Goal: Task Accomplishment & Management: Manage account settings

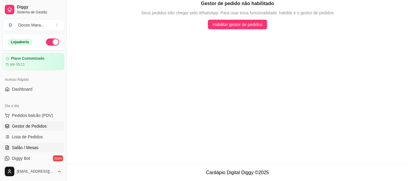
drag, startPoint x: 29, startPoint y: 149, endPoint x: 41, endPoint y: 149, distance: 11.7
click at [30, 149] on span "Salão / Mesas" at bounding box center [25, 148] width 27 height 6
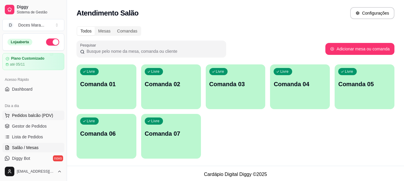
click at [25, 115] on span "Pedidos balcão (PDV)" at bounding box center [32, 116] width 41 height 6
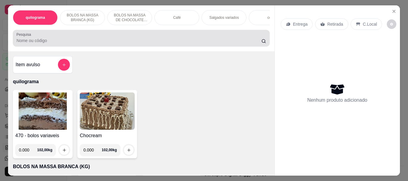
click at [100, 39] on div at bounding box center [141, 38] width 250 height 12
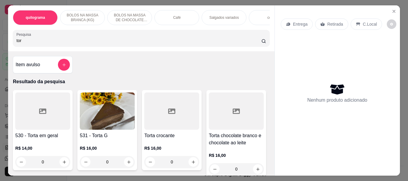
type input "tor"
click at [180, 128] on div at bounding box center [171, 111] width 55 height 37
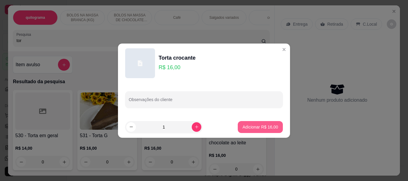
click at [244, 126] on p "Adicionar R$ 16,00" at bounding box center [261, 127] width 36 height 6
type input "1"
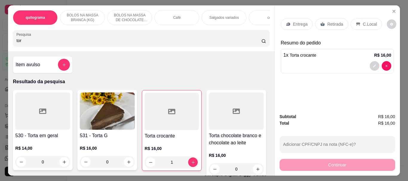
click at [365, 21] on p "C.Local" at bounding box center [370, 24] width 14 height 6
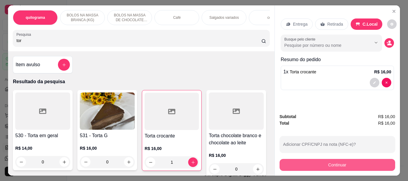
click at [322, 163] on button "Continuar" at bounding box center [338, 165] width 116 height 12
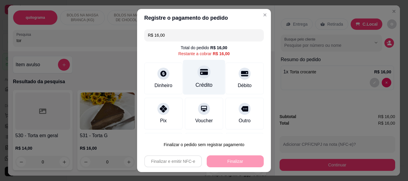
click at [198, 80] on div "Crédito" at bounding box center [204, 77] width 42 height 35
type input "R$ 0,00"
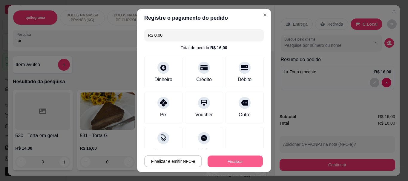
click at [231, 158] on button "Finalizar" at bounding box center [235, 162] width 55 height 12
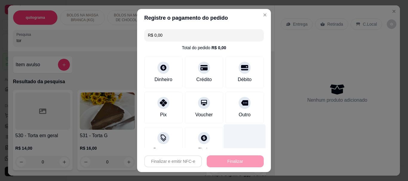
type input "0"
type input "-R$ 16,00"
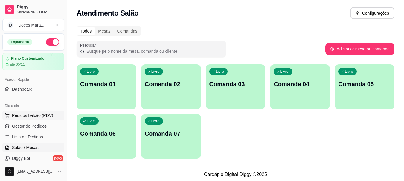
click at [29, 116] on span "Pedidos balcão (PDV)" at bounding box center [32, 116] width 41 height 6
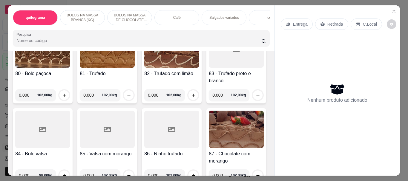
scroll to position [1375, 0]
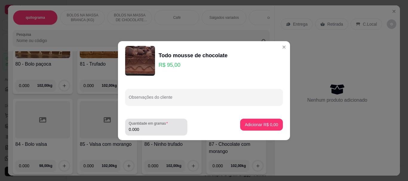
click at [152, 131] on input "0.000" at bounding box center [156, 130] width 55 height 6
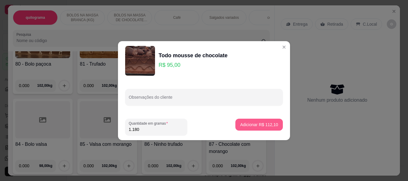
type input "1.180"
click at [250, 126] on p "Adicionar R$ 112,10" at bounding box center [259, 125] width 37 height 6
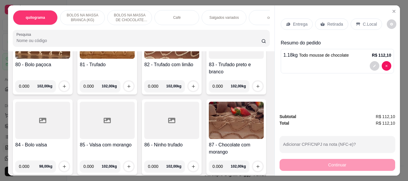
click at [335, 21] on p "Retirada" at bounding box center [336, 24] width 16 height 6
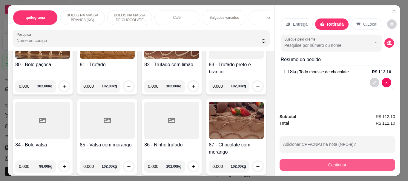
click at [336, 162] on button "Continuar" at bounding box center [338, 165] width 116 height 12
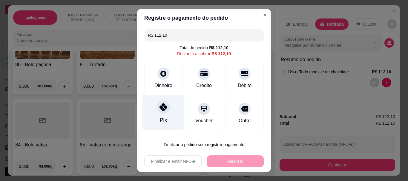
click at [157, 114] on div "Pix" at bounding box center [164, 112] width 42 height 35
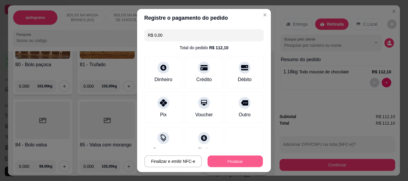
click at [235, 162] on button "Finalizar" at bounding box center [235, 162] width 55 height 12
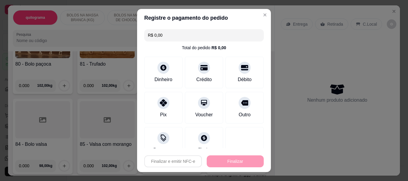
type input "-R$ 112,10"
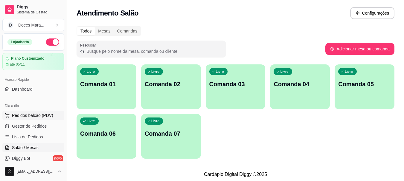
click at [30, 116] on span "Pedidos balcão (PDV)" at bounding box center [32, 116] width 41 height 6
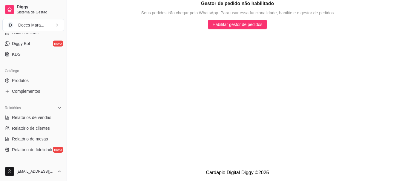
scroll to position [120, 0]
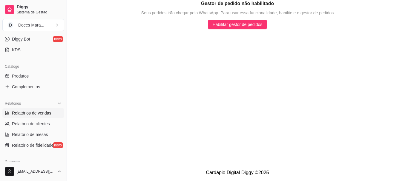
click at [19, 111] on span "Relatórios de vendas" at bounding box center [31, 113] width 39 height 6
select select "ALL"
select select "0"
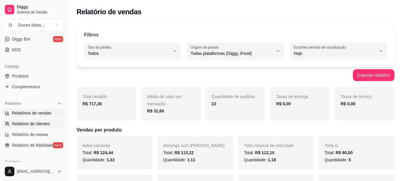
click at [36, 125] on span "Relatório de clientes" at bounding box center [31, 124] width 38 height 6
select select "30"
select select "HIGHEST_TOTAL_SPENT_WITH_ORDERS"
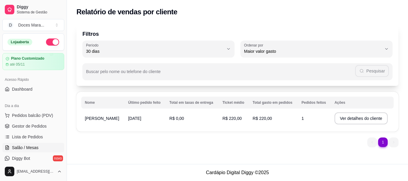
click at [34, 148] on span "Salão / Mesas" at bounding box center [25, 148] width 27 height 6
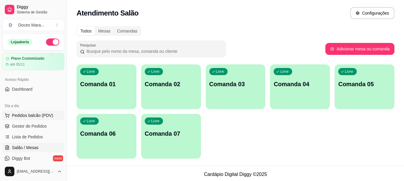
click at [26, 114] on span "Pedidos balcão (PDV)" at bounding box center [32, 116] width 41 height 6
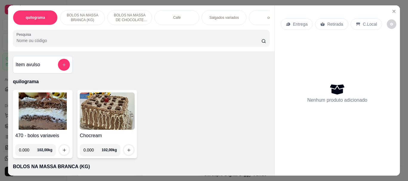
click at [167, 22] on div "Café" at bounding box center [177, 17] width 45 height 15
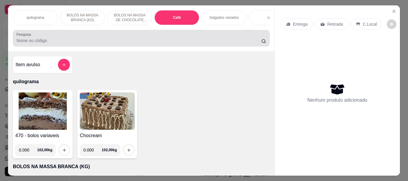
scroll to position [16, 0]
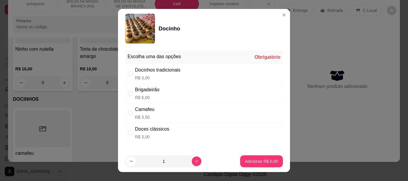
click at [131, 73] on div "" at bounding box center [131, 74] width 7 height 7
radio input "true"
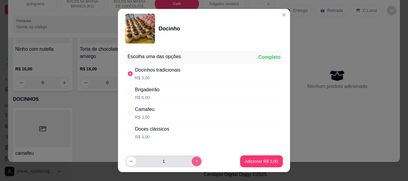
click at [195, 161] on icon "increase-product-quantity" at bounding box center [197, 161] width 4 height 4
type input "2"
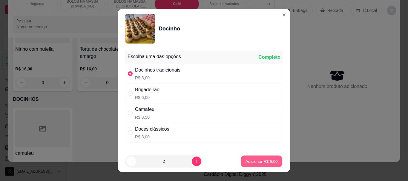
click at [245, 159] on p "Adicionar R$ 6,00" at bounding box center [261, 162] width 32 height 6
type input "2"
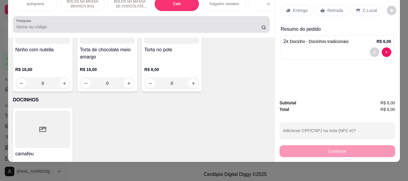
click at [54, 25] on input "Pesquisa" at bounding box center [138, 27] width 245 height 6
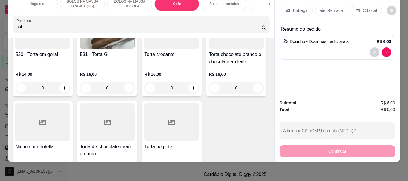
scroll to position [2214, 0]
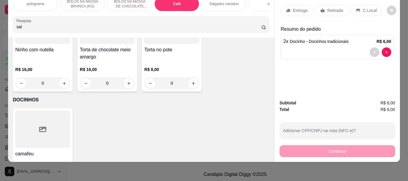
type input "sal"
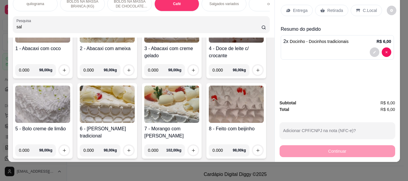
scroll to position [0, 0]
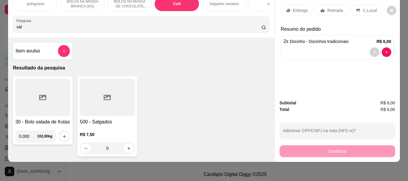
click at [100, 99] on div at bounding box center [107, 97] width 55 height 37
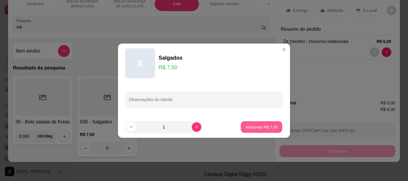
click at [241, 126] on button "Adicionar R$ 7,50" at bounding box center [262, 127] width 42 height 12
type input "1"
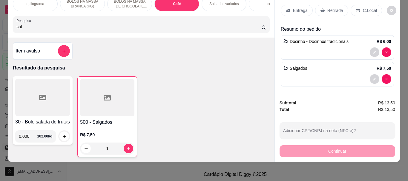
click at [328, 7] on p "Retirada" at bounding box center [336, 10] width 16 height 6
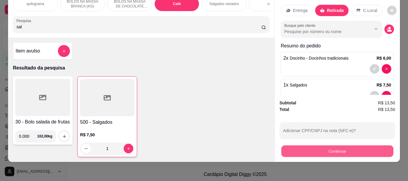
click at [343, 146] on button "Continuar" at bounding box center [337, 152] width 112 height 12
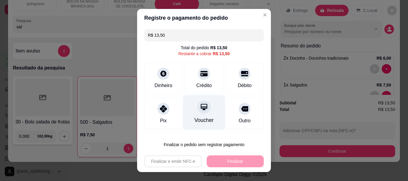
click at [198, 117] on div "Voucher" at bounding box center [204, 121] width 19 height 8
type input "R$ 0,00"
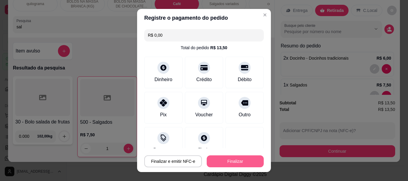
click at [225, 158] on button "Finalizar" at bounding box center [235, 162] width 57 height 12
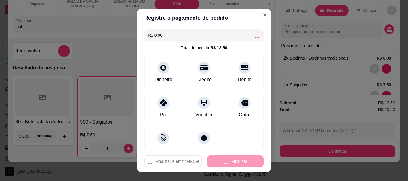
type input "0"
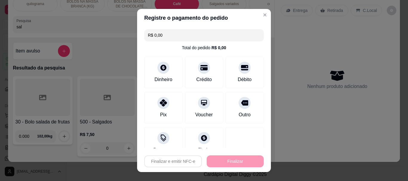
type input "-R$ 13,50"
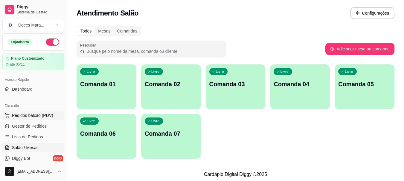
click at [23, 117] on span "Pedidos balcão (PDV)" at bounding box center [32, 116] width 41 height 6
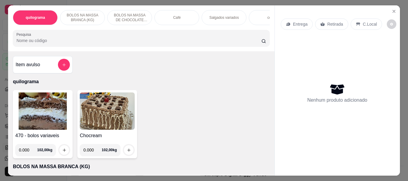
select select "30"
select select "HIGHEST_TOTAL_SPENT_WITH_ORDERS"
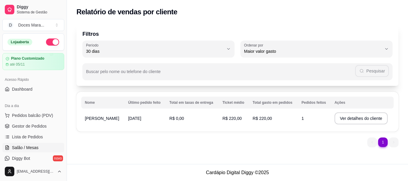
click at [30, 147] on span "Salão / Mesas" at bounding box center [25, 148] width 27 height 6
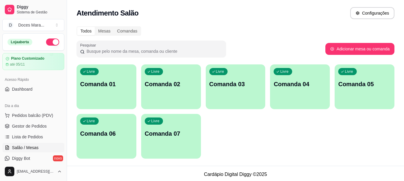
click at [103, 85] on p "Comanda 01" at bounding box center [106, 84] width 53 height 8
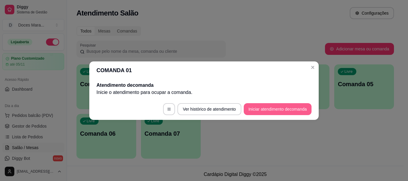
click at [263, 109] on button "Iniciar atendimento de comanda" at bounding box center [278, 109] width 68 height 12
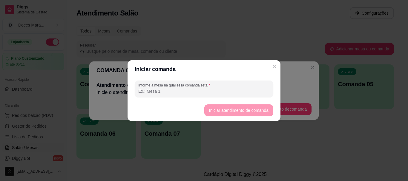
click at [173, 90] on input "Informe a mesa na qual essa comanda está." at bounding box center [204, 91] width 132 height 6
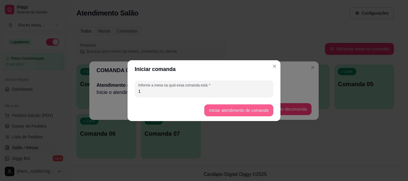
type input "1"
click at [220, 110] on button "Iniciar atendimento de comanda" at bounding box center [238, 111] width 67 height 12
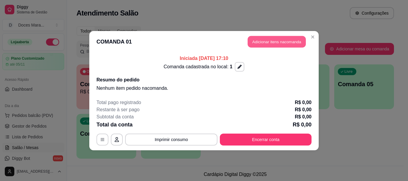
click at [277, 41] on button "Adicionar itens na comanda" at bounding box center [277, 42] width 58 height 12
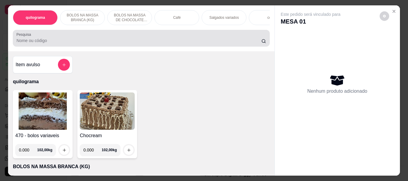
click at [33, 42] on input "Pesquisa" at bounding box center [138, 41] width 245 height 6
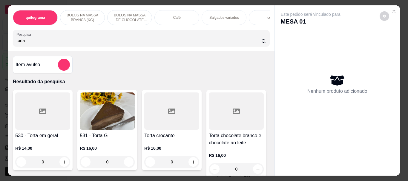
type input "torta"
click at [98, 108] on img at bounding box center [107, 111] width 55 height 37
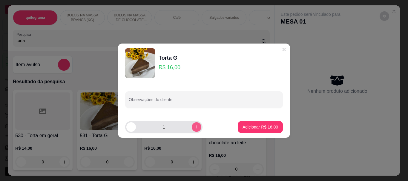
click at [195, 128] on icon "increase-product-quantity" at bounding box center [197, 127] width 4 height 4
type input "2"
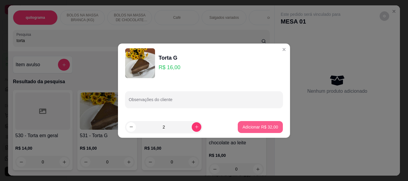
click at [249, 127] on p "Adicionar R$ 32,00" at bounding box center [261, 127] width 36 height 6
type input "2"
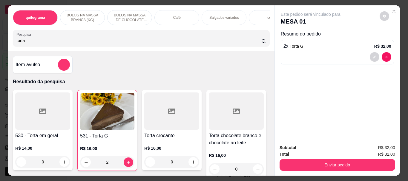
click at [173, 17] on p "Café" at bounding box center [176, 17] width 7 height 5
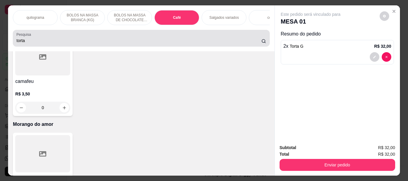
scroll to position [16, 0]
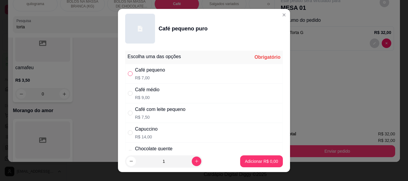
click at [128, 73] on input "" at bounding box center [130, 73] width 5 height 5
radio input "true"
click at [246, 163] on p "Adicionar R$ 7,00" at bounding box center [261, 162] width 32 height 6
type input "1"
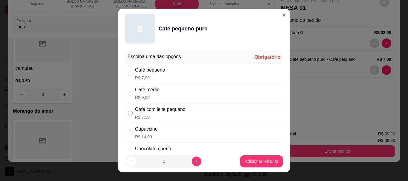
click at [129, 113] on input "" at bounding box center [130, 113] width 5 height 5
radio input "true"
click at [245, 158] on button "Adicionar R$ 7,50" at bounding box center [261, 162] width 43 height 12
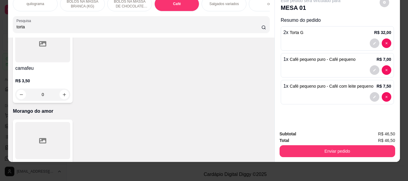
click at [31, 28] on input "torta" at bounding box center [138, 27] width 245 height 6
type input "t"
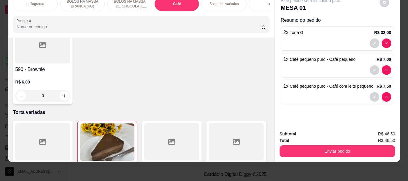
scroll to position [0, 0]
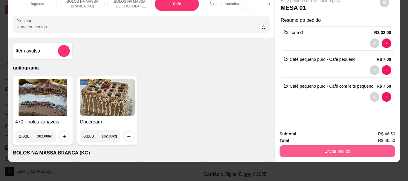
click at [323, 146] on button "Enviar pedido" at bounding box center [338, 152] width 116 height 12
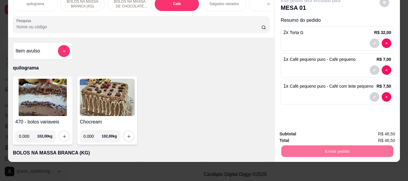
click at [372, 132] on button "Enviar pedido" at bounding box center [380, 132] width 34 height 11
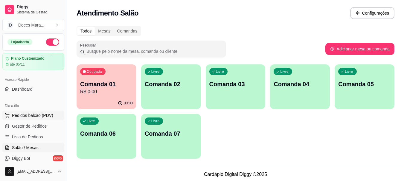
click at [31, 115] on span "Pedidos balcão (PDV)" at bounding box center [32, 116] width 41 height 6
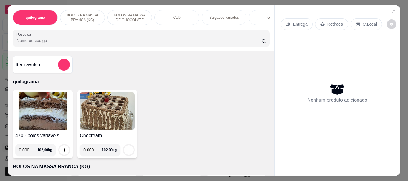
select select "30"
select select "HIGHEST_TOTAL_SPENT_WITH_ORDERS"
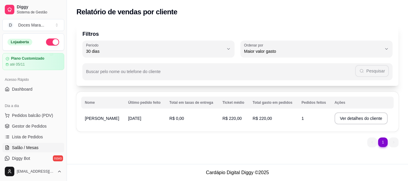
click at [39, 150] on link "Salão / Mesas" at bounding box center [33, 148] width 62 height 10
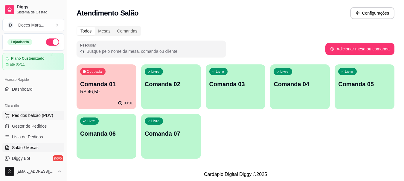
click at [31, 114] on span "Pedidos balcão (PDV)" at bounding box center [32, 116] width 41 height 6
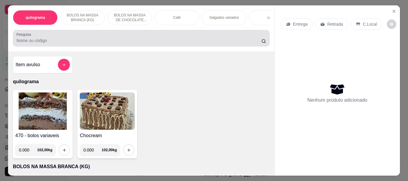
click at [53, 42] on input "Pesquisa" at bounding box center [138, 41] width 245 height 6
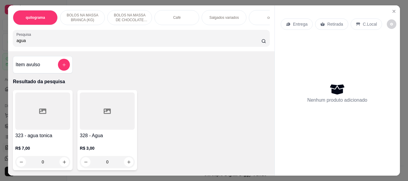
type input "agua"
click at [99, 118] on div at bounding box center [107, 111] width 55 height 37
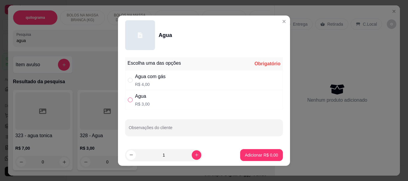
click at [128, 99] on input "" at bounding box center [130, 100] width 5 height 5
radio input "true"
click at [251, 154] on p "Adicionar R$ 3,00" at bounding box center [261, 155] width 32 height 6
type input "1"
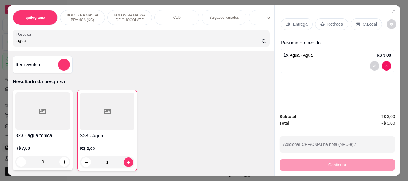
click at [329, 23] on p "Retirada" at bounding box center [336, 24] width 16 height 6
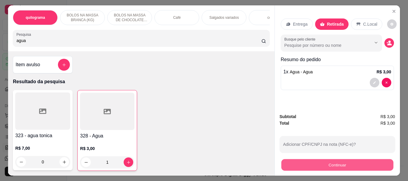
click at [331, 163] on button "Continuar" at bounding box center [337, 165] width 112 height 12
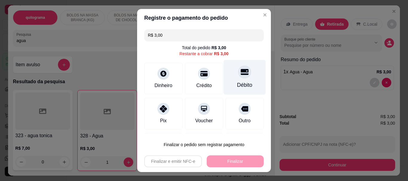
click at [237, 87] on div "Débito" at bounding box center [244, 86] width 15 height 8
type input "R$ 0,00"
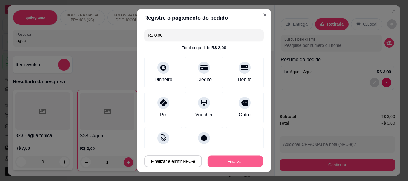
click at [221, 163] on button "Finalizar" at bounding box center [235, 162] width 55 height 12
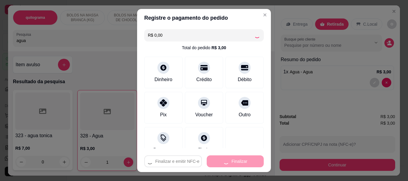
type input "0"
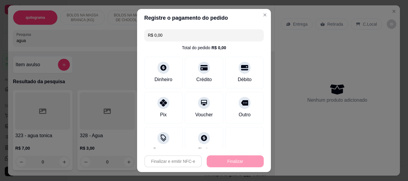
type input "-R$ 3,00"
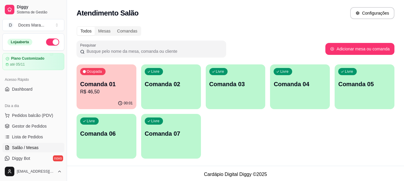
click at [121, 91] on p "R$ 46,50" at bounding box center [106, 91] width 53 height 7
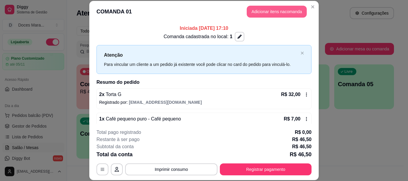
click at [270, 8] on button "Adicionar itens na comanda" at bounding box center [277, 12] width 60 height 12
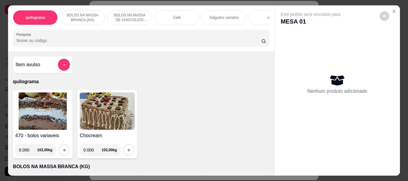
click at [186, 18] on div "Café" at bounding box center [177, 17] width 45 height 15
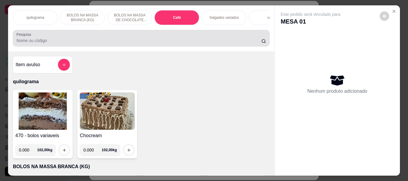
scroll to position [16, 0]
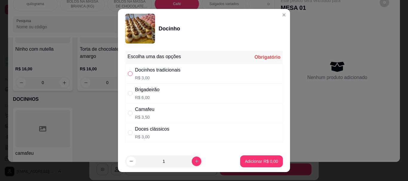
click at [129, 74] on input "" at bounding box center [130, 73] width 5 height 5
radio input "true"
click at [245, 159] on p "Adicionar R$ 3,00" at bounding box center [261, 162] width 32 height 6
type input "1"
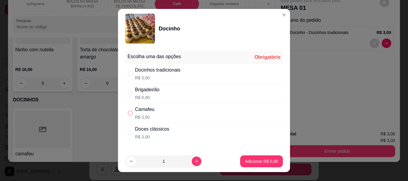
click at [129, 114] on input "" at bounding box center [130, 113] width 5 height 5
radio input "true"
click at [251, 161] on p "Adicionar R$ 3,50" at bounding box center [261, 162] width 32 height 6
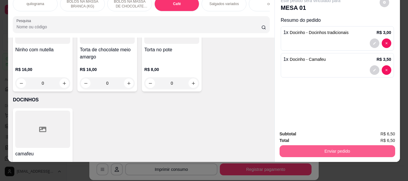
click at [339, 146] on button "Enviar pedido" at bounding box center [338, 152] width 116 height 12
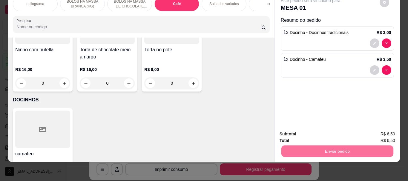
click at [372, 131] on button "Enviar pedido" at bounding box center [379, 132] width 33 height 11
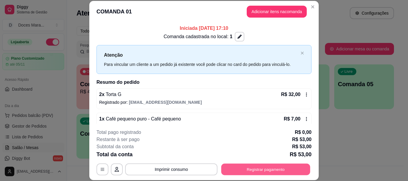
click at [258, 173] on button "Registrar pagamento" at bounding box center [265, 170] width 89 height 12
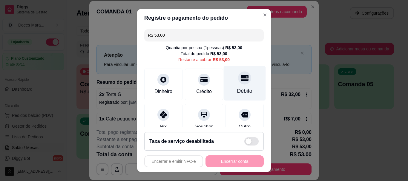
click at [233, 86] on div "Débito" at bounding box center [245, 83] width 42 height 35
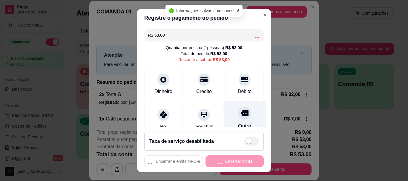
type input "R$ 0,00"
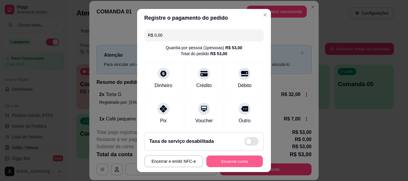
click at [228, 162] on button "Encerrar conta" at bounding box center [235, 162] width 56 height 12
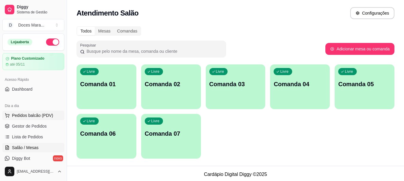
click at [22, 116] on span "Pedidos balcão (PDV)" at bounding box center [32, 116] width 41 height 6
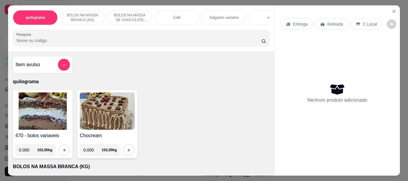
click at [36, 109] on img at bounding box center [42, 111] width 55 height 37
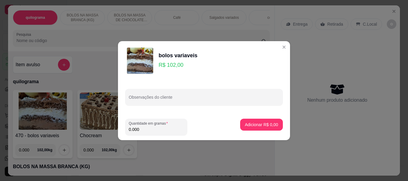
click at [143, 129] on input "0.000" at bounding box center [156, 130] width 55 height 6
type input "0.180"
click at [250, 125] on p "Adicionar R$ 18,36" at bounding box center [261, 125] width 36 height 6
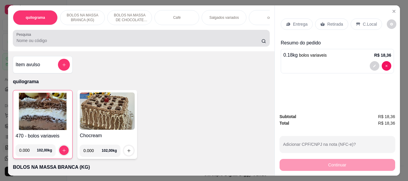
click at [92, 40] on input "Pesquisa" at bounding box center [138, 41] width 245 height 6
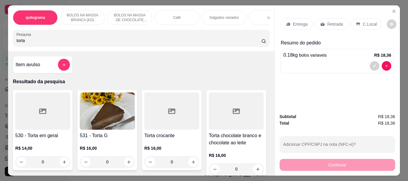
type input "torta"
click at [106, 111] on img at bounding box center [107, 111] width 55 height 37
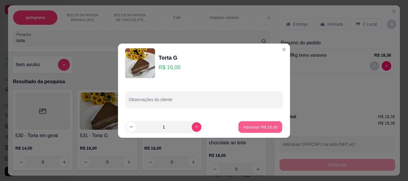
click at [250, 127] on p "Adicionar R$ 16,00" at bounding box center [260, 127] width 35 height 6
type input "1"
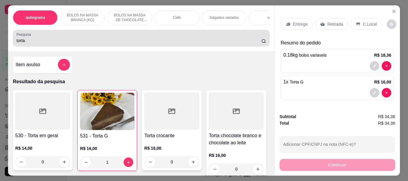
click at [39, 39] on div "torta" at bounding box center [141, 38] width 250 height 12
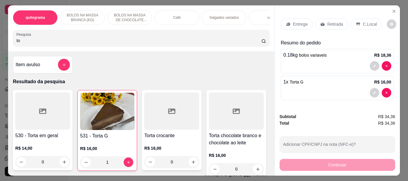
type input "t"
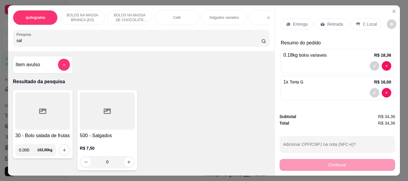
type input "sal"
click at [94, 106] on div at bounding box center [107, 111] width 55 height 37
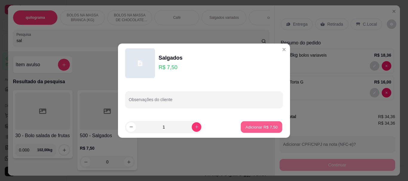
click at [249, 126] on p "Adicionar R$ 7,50" at bounding box center [261, 127] width 32 height 6
type input "1"
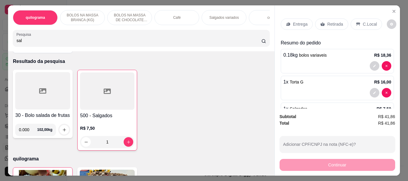
scroll to position [30, 0]
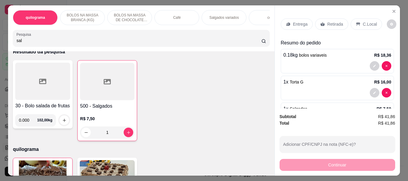
click at [200, 74] on div "30 - Bolo salada de frutas 0.000 102,00 kg 500 - Salgados R$ 7,50 1" at bounding box center [141, 100] width 257 height 81
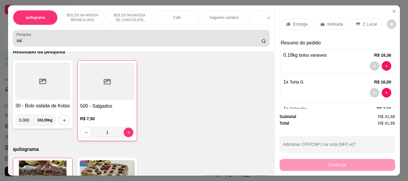
click at [36, 44] on div "sal" at bounding box center [141, 38] width 250 height 12
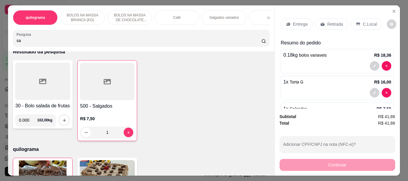
type input "s"
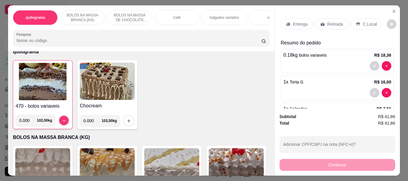
click at [162, 19] on div "Café" at bounding box center [177, 17] width 45 height 15
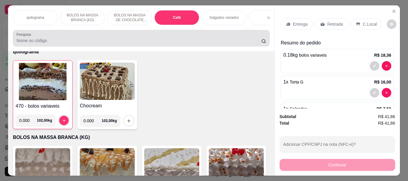
scroll to position [16, 0]
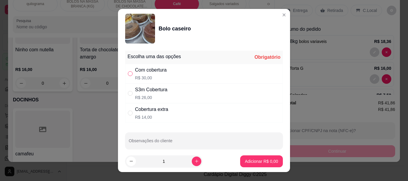
click at [128, 74] on input "" at bounding box center [130, 73] width 5 height 5
radio input "true"
click at [243, 164] on p "Adicionar R$ 30,00" at bounding box center [261, 162] width 36 height 6
type input "1"
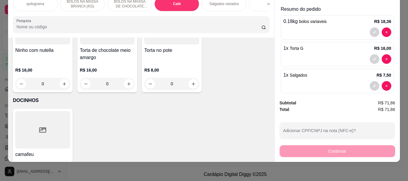
scroll to position [54, 0]
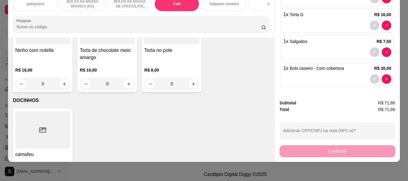
click at [293, 15] on div "1 x Torta G R$ 16,00" at bounding box center [337, 20] width 113 height 25
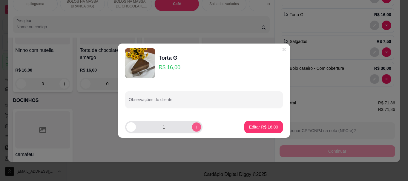
click at [192, 125] on button "increase-product-quantity" at bounding box center [196, 127] width 9 height 9
type input "2"
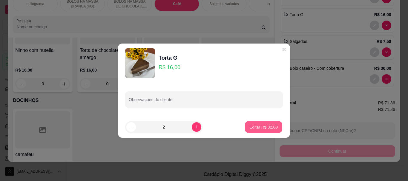
click at [252, 125] on p "Editar R$ 32,00" at bounding box center [264, 127] width 28 height 6
type input "2"
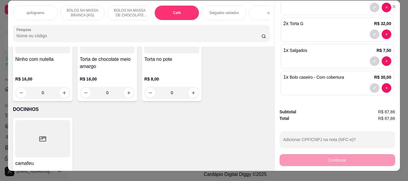
scroll to position [0, 0]
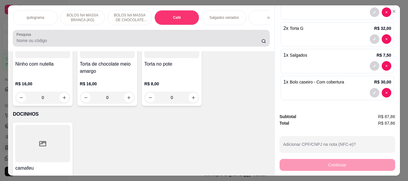
click at [36, 44] on input "Pesquisa" at bounding box center [138, 41] width 245 height 6
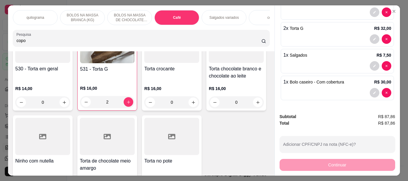
scroll to position [2215, 0]
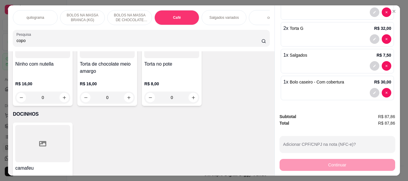
type input "copo"
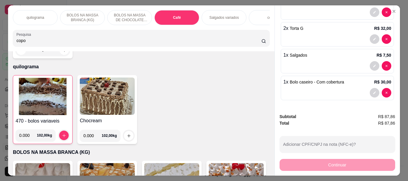
scroll to position [0, 0]
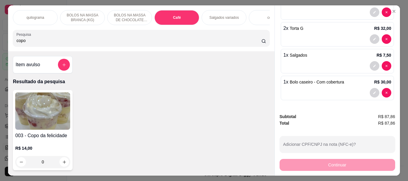
click at [32, 121] on img at bounding box center [42, 111] width 55 height 37
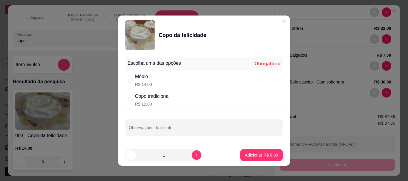
click at [131, 81] on div "" at bounding box center [131, 80] width 7 height 7
radio input "true"
click at [257, 153] on p "Adicionar R$ 14,00" at bounding box center [260, 155] width 35 height 6
type input "1"
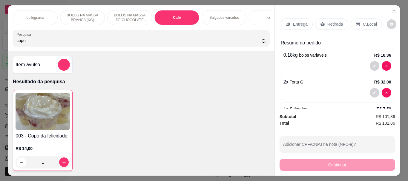
click at [367, 22] on p "C.Local" at bounding box center [370, 24] width 14 height 6
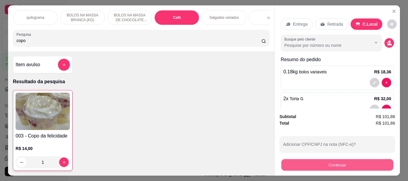
click at [331, 165] on button "Continuar" at bounding box center [337, 165] width 112 height 12
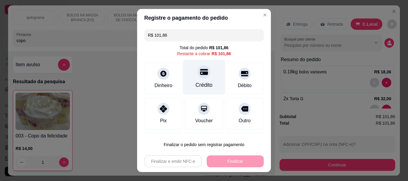
click at [196, 84] on div "Crédito" at bounding box center [204, 86] width 17 height 8
type input "R$ 0,00"
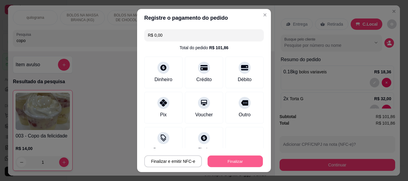
click at [221, 159] on button "Finalizar" at bounding box center [235, 162] width 55 height 12
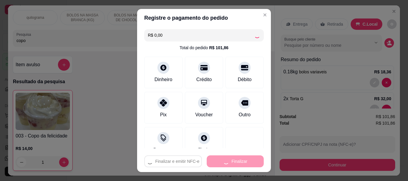
type input "0"
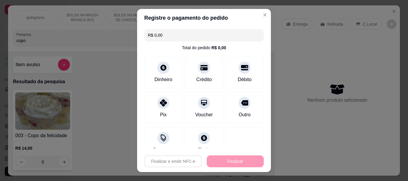
type input "-R$ 101,86"
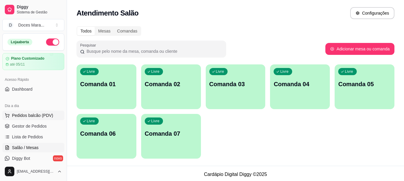
click at [38, 114] on span "Pedidos balcão (PDV)" at bounding box center [32, 116] width 41 height 6
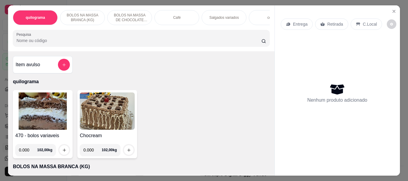
click at [80, 40] on input "Pesquisa" at bounding box center [138, 41] width 245 height 6
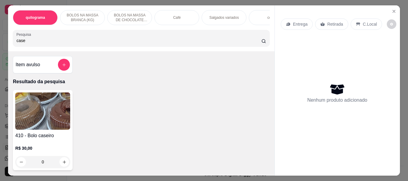
type input "case"
click at [53, 106] on img at bounding box center [42, 111] width 55 height 37
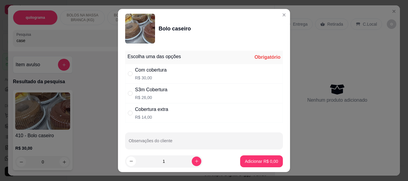
click at [138, 71] on div "Com cobertura" at bounding box center [151, 70] width 32 height 7
radio input "true"
click at [251, 159] on p "Adicionar R$ 30,00" at bounding box center [261, 162] width 36 height 6
type input "1"
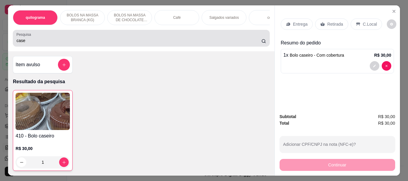
click at [162, 39] on div "case" at bounding box center [141, 38] width 250 height 12
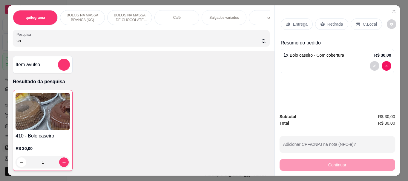
type input "c"
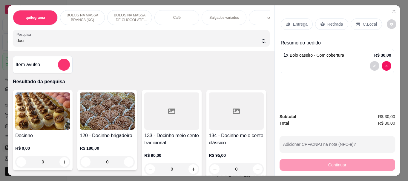
type input "doci"
click at [47, 110] on img at bounding box center [42, 111] width 55 height 37
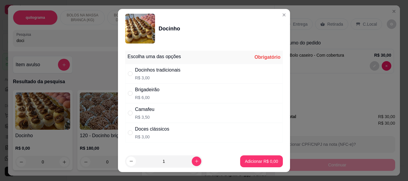
click at [129, 68] on div "Docinhos tradicionais R$ 3,00" at bounding box center [204, 74] width 158 height 20
radio input "true"
click at [258, 158] on button "Adicionar R$ 3,00" at bounding box center [262, 162] width 42 height 12
type input "1"
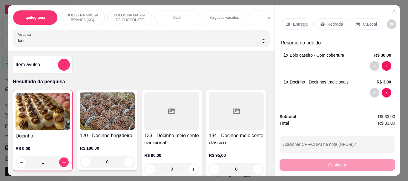
click at [328, 22] on p "Retirada" at bounding box center [336, 24] width 16 height 6
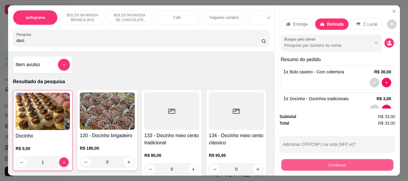
click at [337, 160] on button "Continuar" at bounding box center [337, 165] width 112 height 12
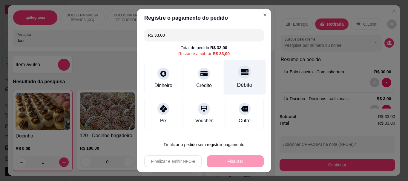
click at [240, 76] on div at bounding box center [244, 72] width 13 height 13
type input "R$ 0,00"
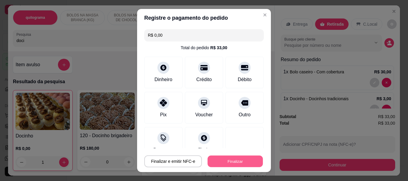
click at [232, 161] on button "Finalizar" at bounding box center [235, 162] width 55 height 12
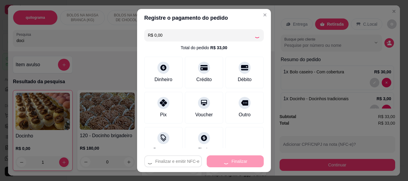
type input "0"
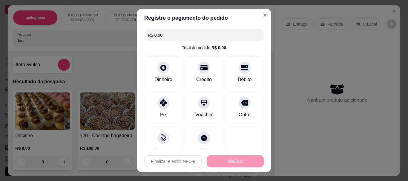
type input "-R$ 33,00"
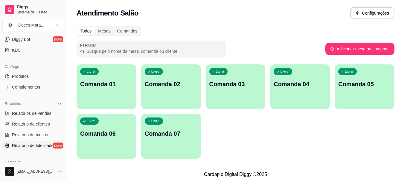
scroll to position [120, 0]
click at [48, 113] on span "Relatórios de vendas" at bounding box center [31, 113] width 39 height 6
select select "ALL"
select select "0"
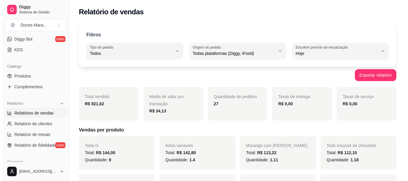
scroll to position [60, 0]
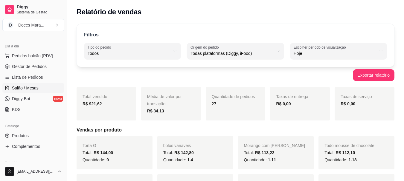
click at [36, 88] on span "Salão / Mesas" at bounding box center [25, 88] width 27 height 6
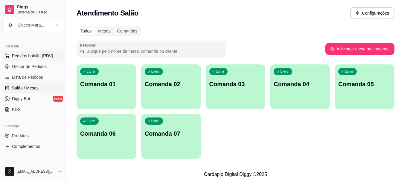
click at [19, 58] on span "Pedidos balcão (PDV)" at bounding box center [32, 56] width 41 height 6
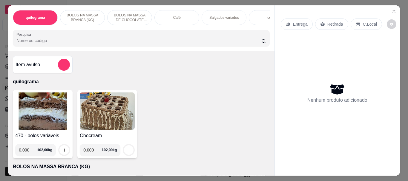
select select "ALL"
select select "0"
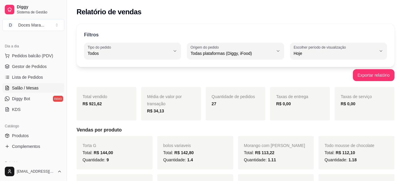
click at [32, 87] on span "Salão / Mesas" at bounding box center [25, 88] width 27 height 6
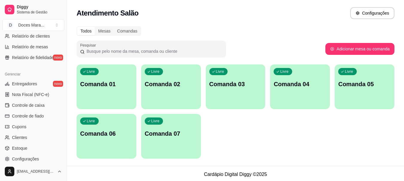
scroll to position [209, 0]
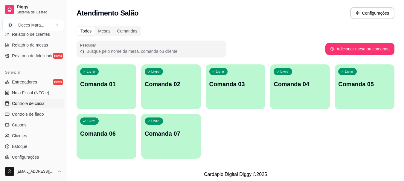
click at [30, 104] on span "Controle de caixa" at bounding box center [28, 104] width 33 height 6
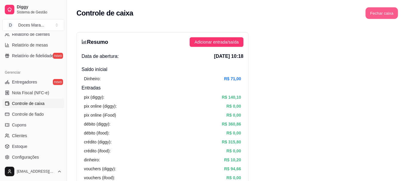
click at [377, 15] on button "Fechar caixa" at bounding box center [382, 13] width 33 height 12
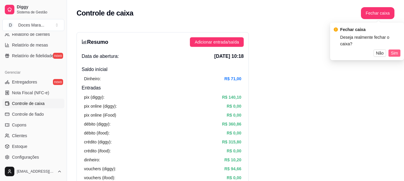
click at [392, 50] on span "Sim" at bounding box center [394, 53] width 7 height 7
